Goal: Navigation & Orientation: Find specific page/section

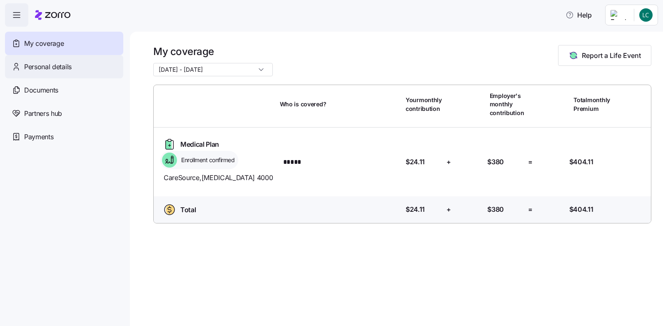
click at [51, 70] on span "Personal details" at bounding box center [47, 67] width 47 height 10
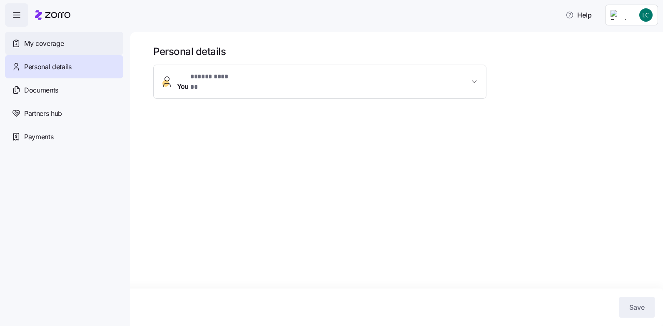
click at [60, 40] on span "My coverage" at bounding box center [44, 43] width 40 height 10
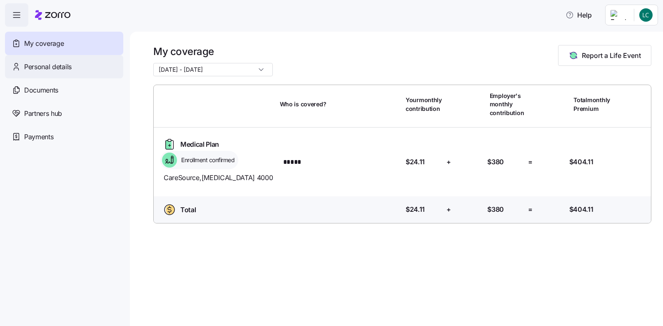
click at [75, 67] on div "Personal details" at bounding box center [64, 66] width 118 height 23
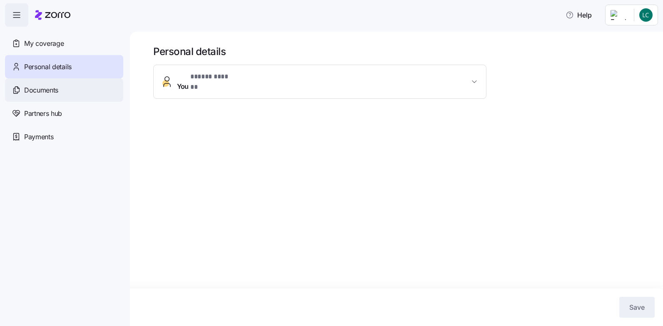
click at [35, 89] on span "Documents" at bounding box center [41, 90] width 34 height 10
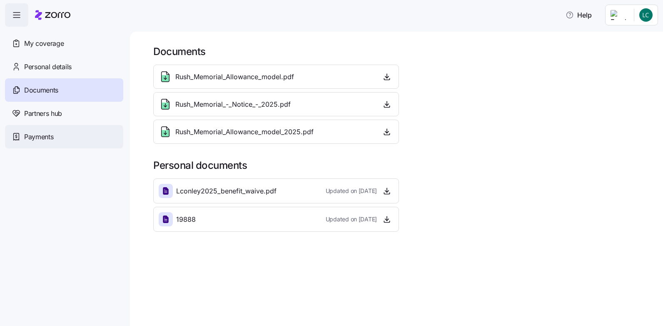
click at [38, 135] on span "Payments" at bounding box center [38, 137] width 29 height 10
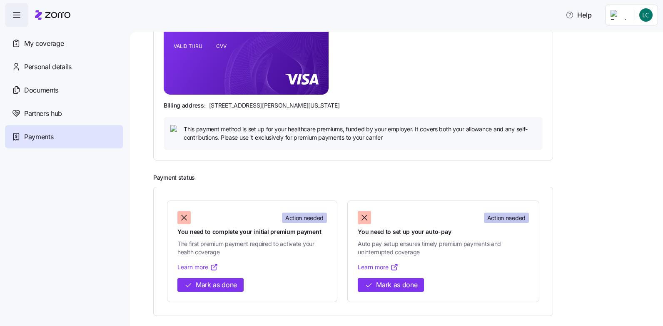
scroll to position [165, 0]
click at [55, 113] on span "Partners hub" at bounding box center [43, 113] width 38 height 10
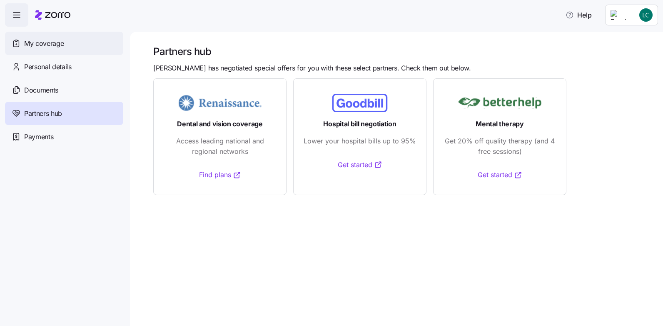
click at [62, 43] on span "My coverage" at bounding box center [44, 43] width 40 height 10
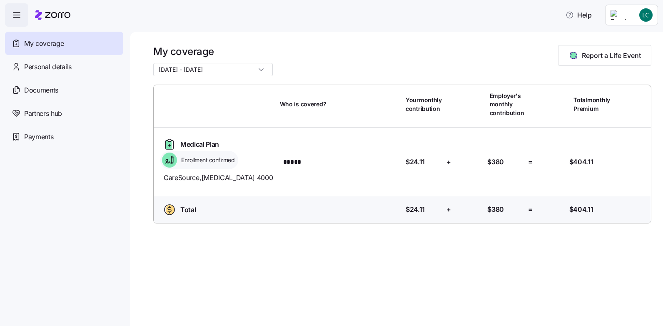
click at [15, 18] on icon "button" at bounding box center [17, 15] width 10 height 10
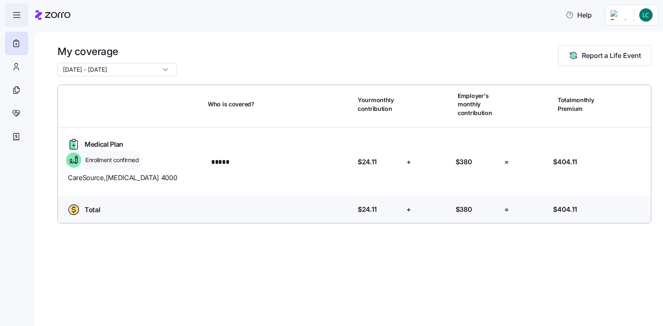
click at [15, 16] on icon "button" at bounding box center [17, 15] width 10 height 10
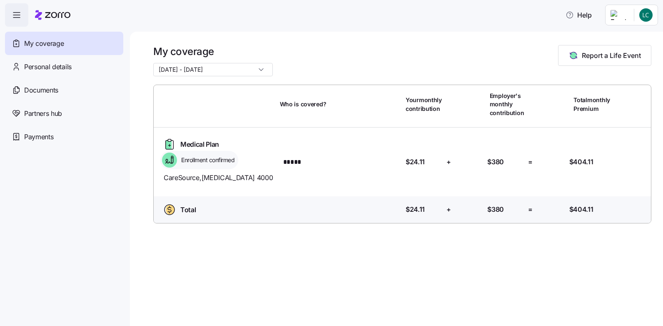
click at [15, 16] on icon "button" at bounding box center [17, 15] width 10 height 10
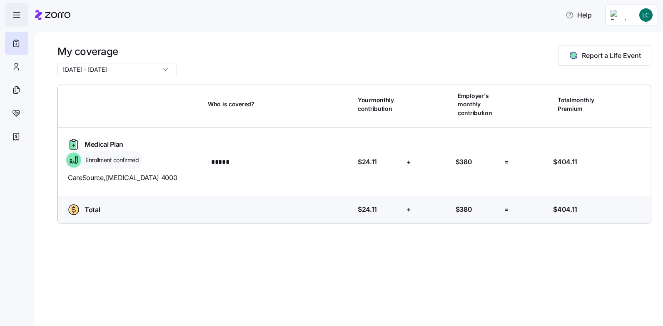
click at [15, 16] on icon "button" at bounding box center [17, 15] width 10 height 10
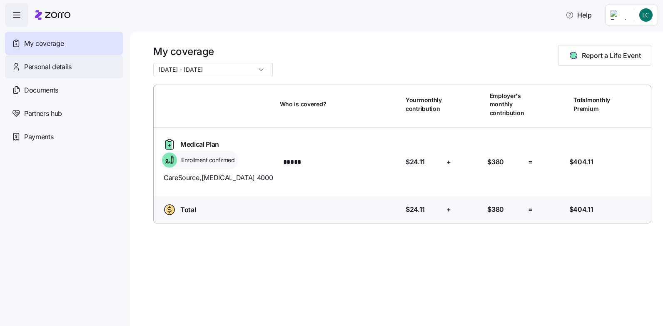
click at [38, 69] on span "Personal details" at bounding box center [47, 67] width 47 height 10
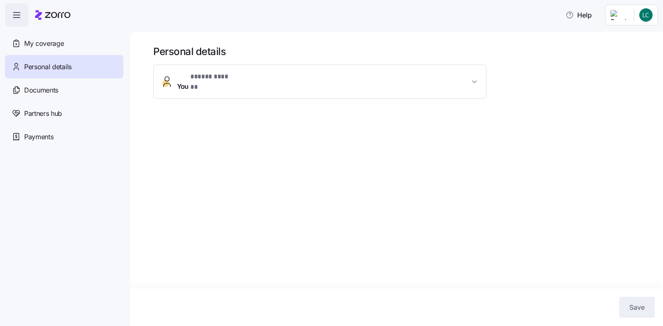
click at [291, 84] on button "You * ***** ****** *" at bounding box center [320, 81] width 332 height 33
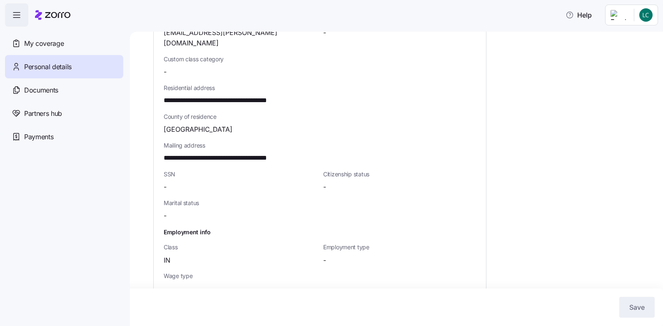
scroll to position [221, 0]
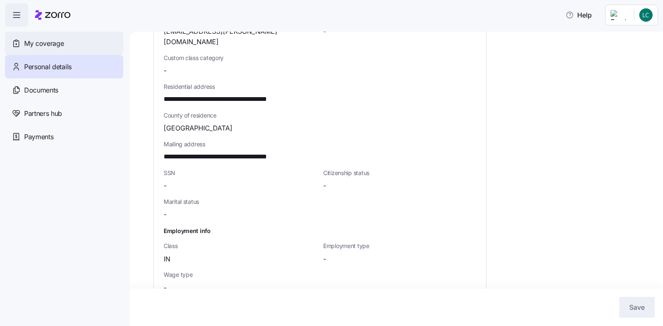
click at [36, 42] on span "My coverage" at bounding box center [44, 43] width 40 height 10
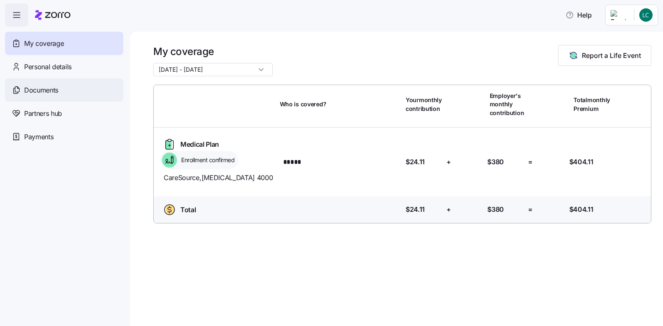
click at [39, 90] on span "Documents" at bounding box center [41, 90] width 34 height 10
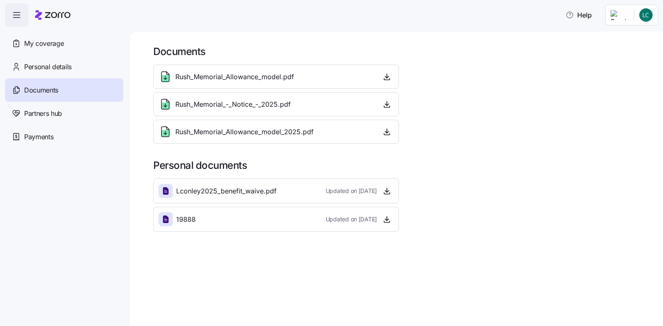
click at [371, 219] on span "Updated on [DATE]" at bounding box center [351, 219] width 51 height 8
click at [169, 219] on icon at bounding box center [166, 219] width 10 height 10
